Goal: Navigation & Orientation: Find specific page/section

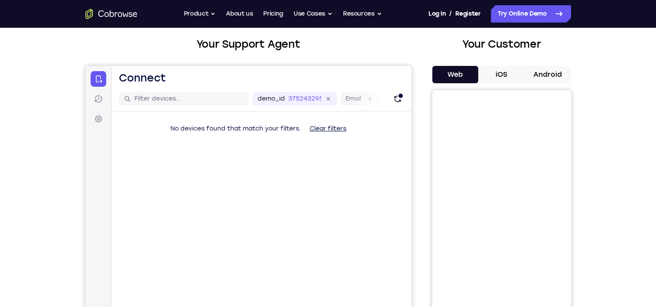
scroll to position [49, 0]
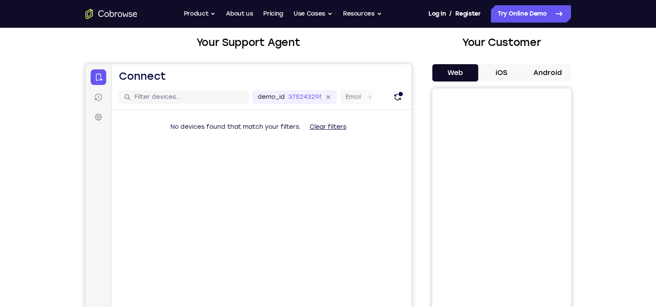
click at [495, 71] on button "iOS" at bounding box center [501, 72] width 46 height 17
click at [547, 66] on button "Android" at bounding box center [548, 72] width 46 height 17
click at [449, 79] on button "Web" at bounding box center [455, 72] width 46 height 17
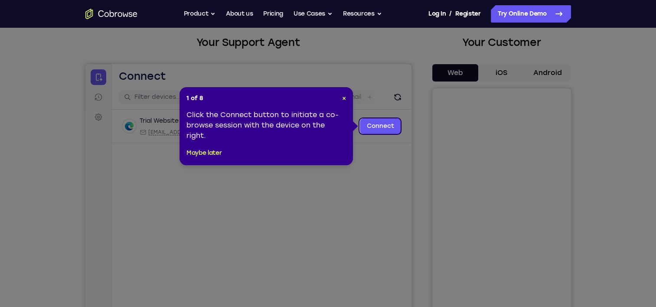
click at [346, 100] on div "1 of 8 × Click the Connect button to initiate a co-browse session with the devi…" at bounding box center [265, 126] width 173 height 78
click at [344, 99] on span "×" at bounding box center [344, 97] width 4 height 7
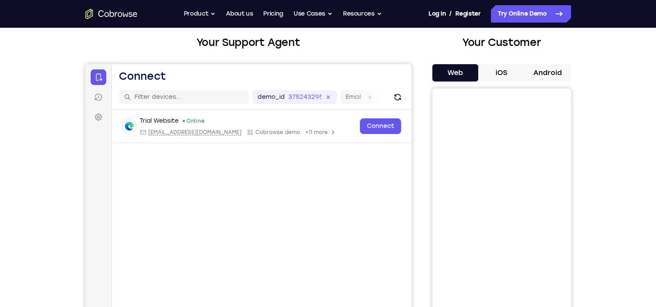
click at [128, 16] on icon "Go to the home page" at bounding box center [130, 14] width 4 height 5
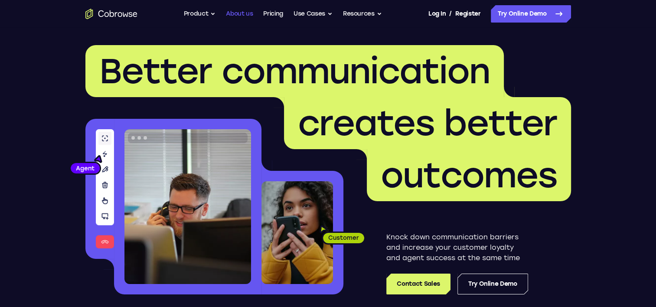
click at [241, 12] on link "About us" at bounding box center [239, 13] width 27 height 17
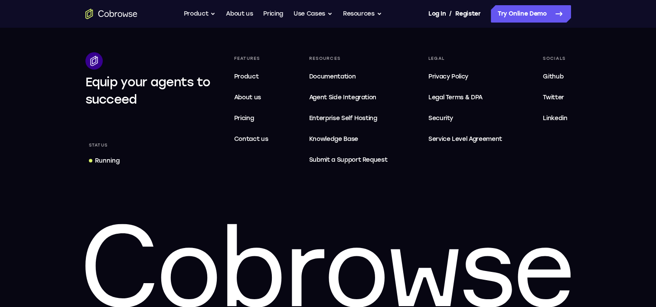
scroll to position [1765, 0]
